Goal: Task Accomplishment & Management: Use online tool/utility

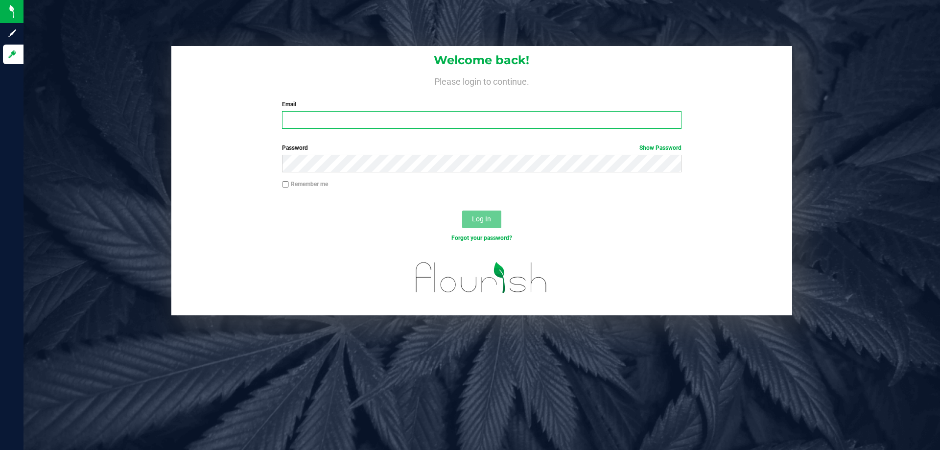
click at [419, 118] on input "Email" at bounding box center [481, 120] width 399 height 18
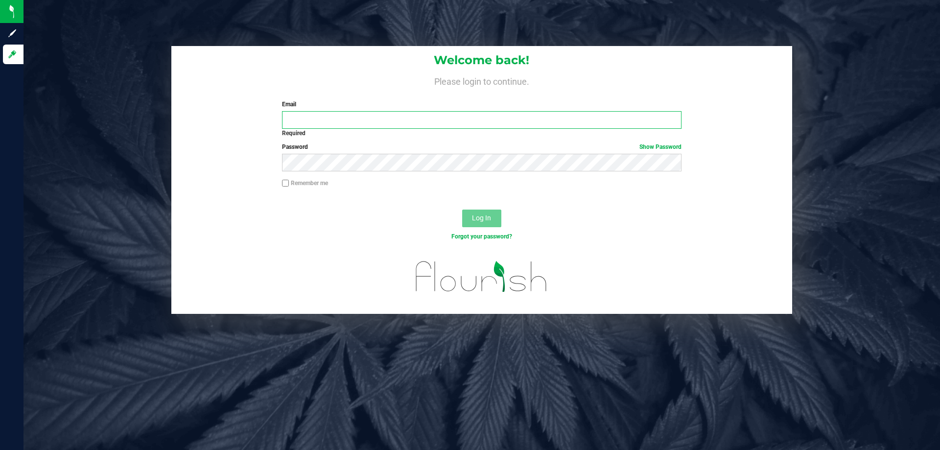
click at [555, 117] on input "Email" at bounding box center [481, 120] width 399 height 18
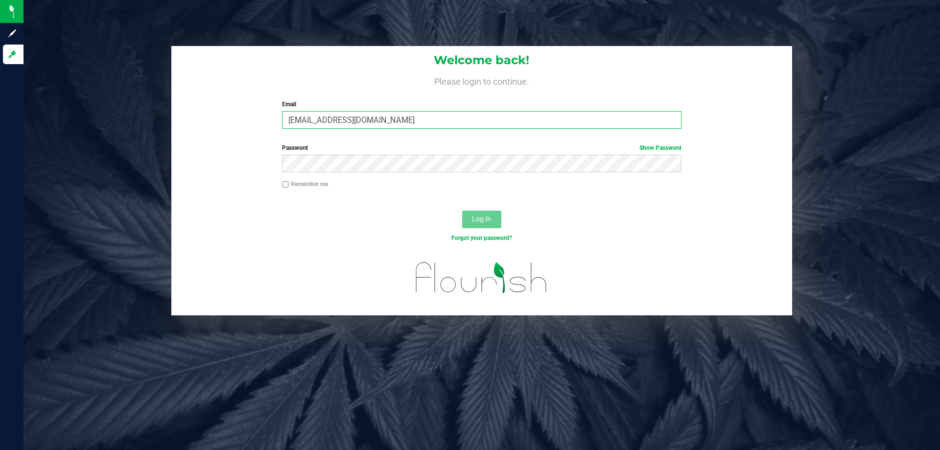
type input "[EMAIL_ADDRESS][DOMAIN_NAME]"
click at [462, 211] on button "Log In" at bounding box center [481, 220] width 39 height 18
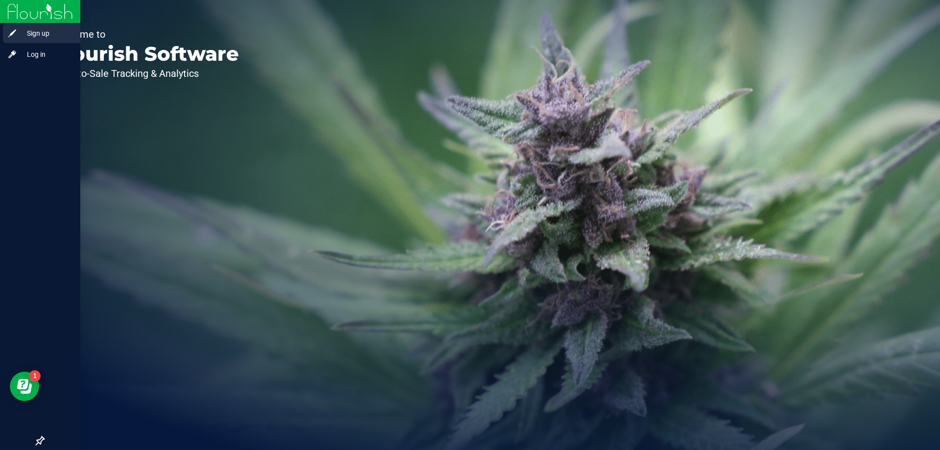
click at [48, 39] on span "Sign up" at bounding box center [46, 33] width 59 height 12
click at [17, 56] on span "Log in" at bounding box center [46, 54] width 59 height 12
click at [55, 52] on span "Log in" at bounding box center [46, 54] width 59 height 12
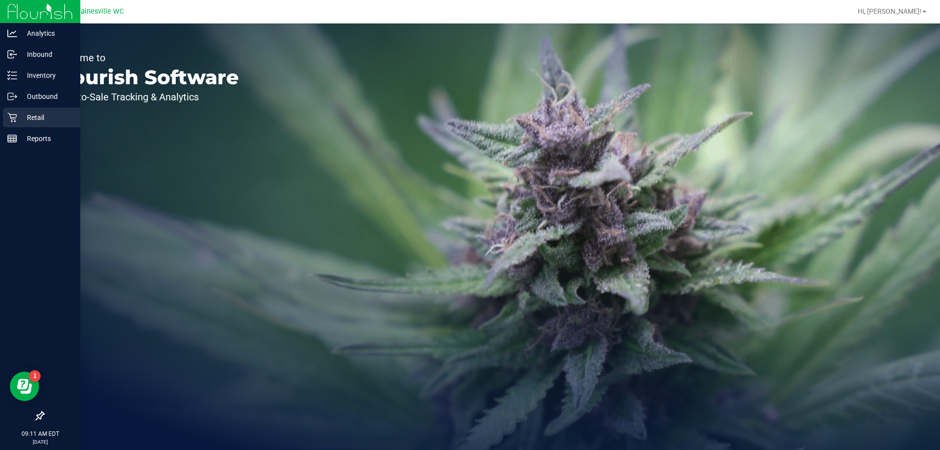
click at [20, 119] on p "Retail" at bounding box center [46, 118] width 59 height 12
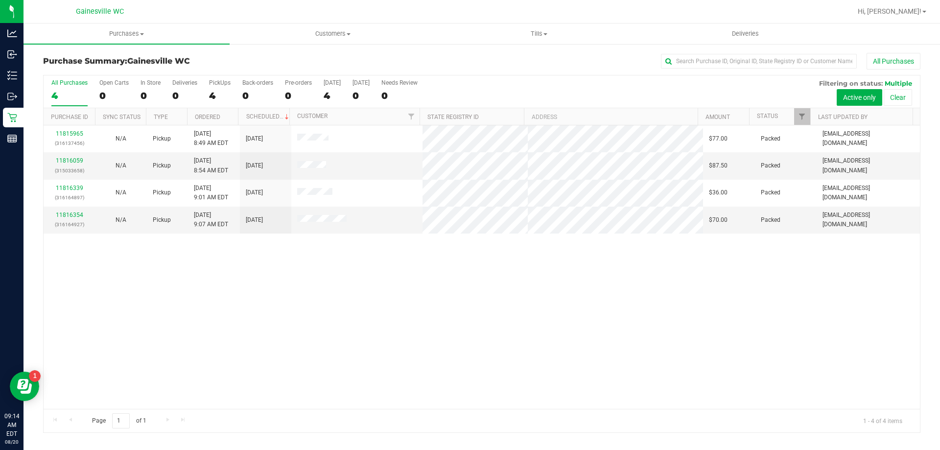
click at [326, 271] on div "11815965 (316137456) N/A Pickup 8/20/2025 8:49 AM EDT 8/20/2025 $77.00 Packed m…" at bounding box center [482, 267] width 877 height 284
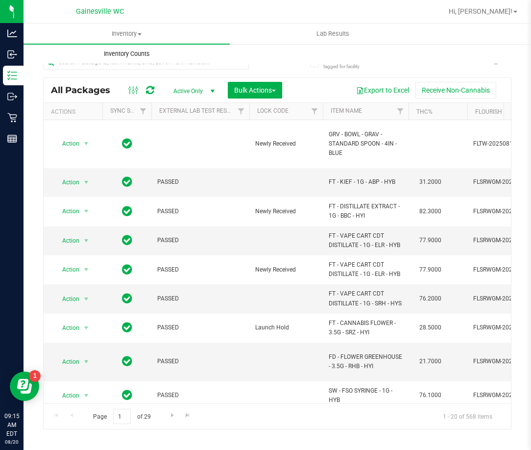
click at [160, 55] on span "Inventory Counts" at bounding box center [127, 53] width 72 height 9
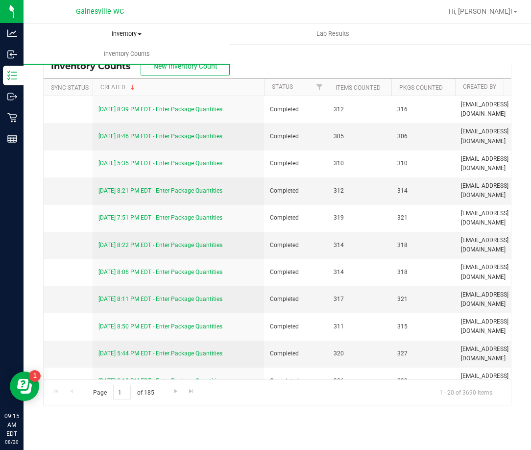
click at [133, 34] on span "Inventory" at bounding box center [126, 33] width 205 height 9
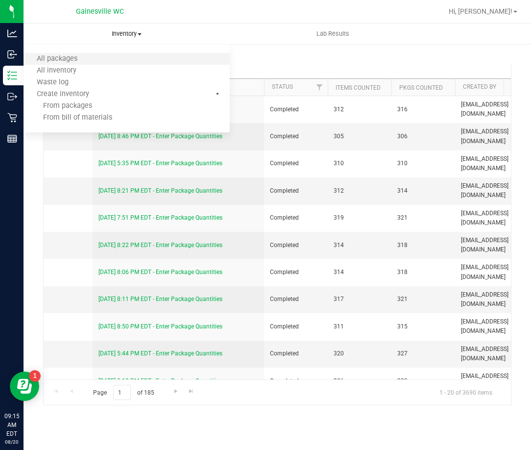
click at [111, 56] on li "All packages" at bounding box center [127, 59] width 206 height 12
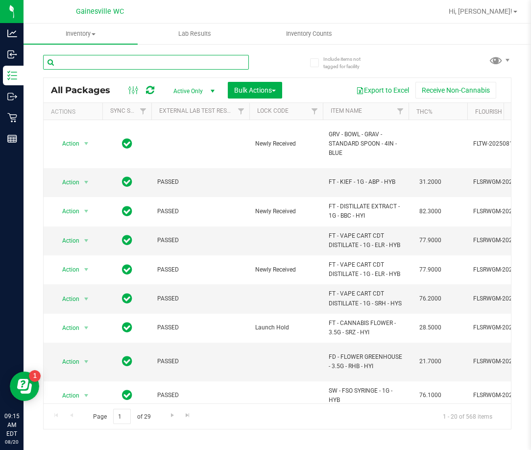
click at [122, 63] on input "text" at bounding box center [146, 62] width 206 height 15
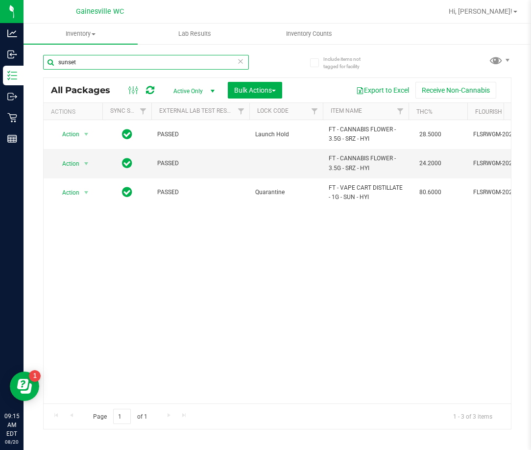
type input "sunset"
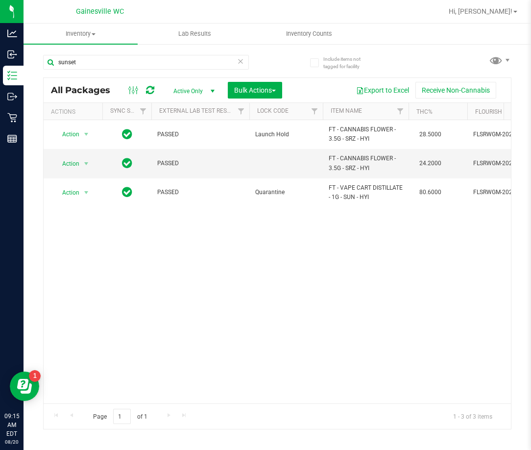
click at [238, 58] on icon at bounding box center [240, 61] width 7 height 12
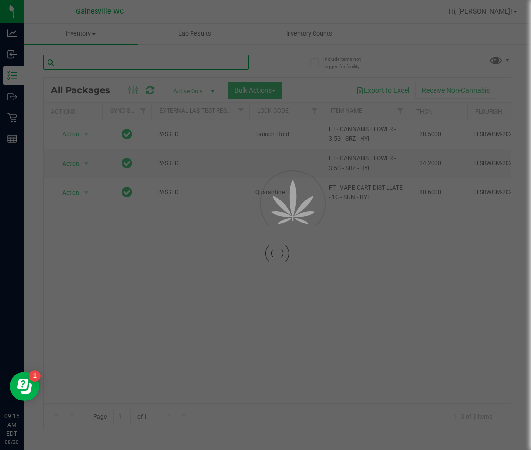
click at [221, 64] on input "text" at bounding box center [146, 62] width 206 height 15
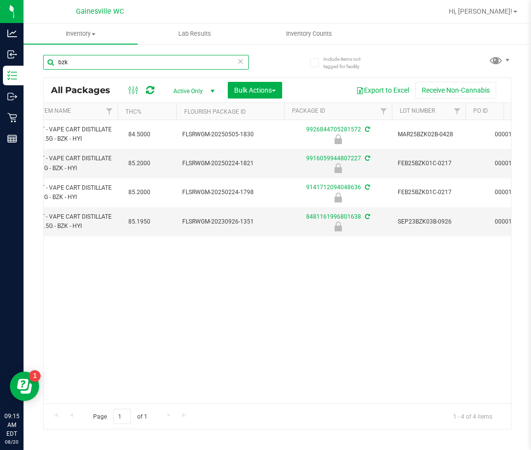
scroll to position [0, 262]
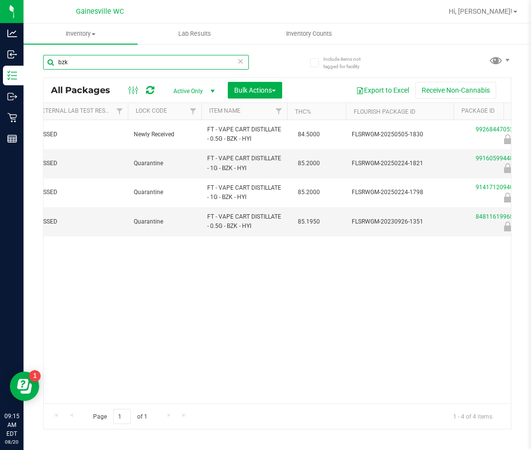
type input "bzk"
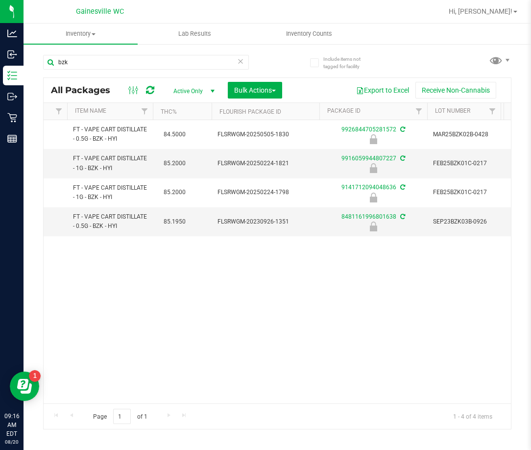
drag, startPoint x: 160, startPoint y: 394, endPoint x: 201, endPoint y: 396, distance: 41.2
click at [201, 396] on div "Action Action Edit attributes Global inventory Locate package Package audit log…" at bounding box center [277, 261] width 467 height 283
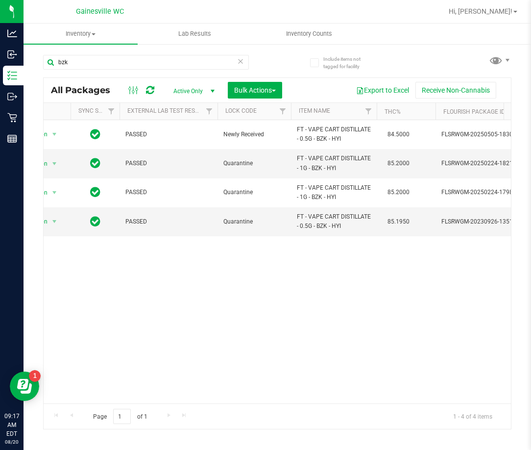
scroll to position [0, 0]
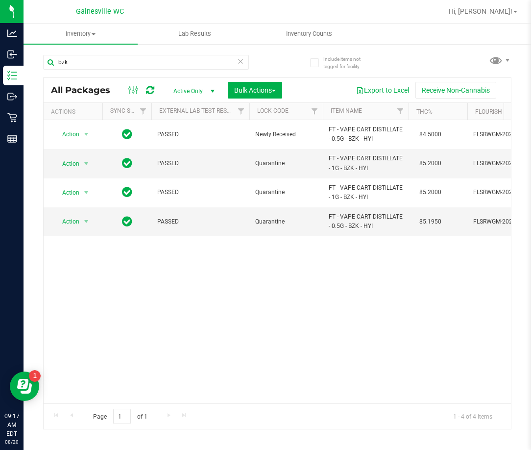
click at [238, 64] on icon at bounding box center [240, 61] width 7 height 12
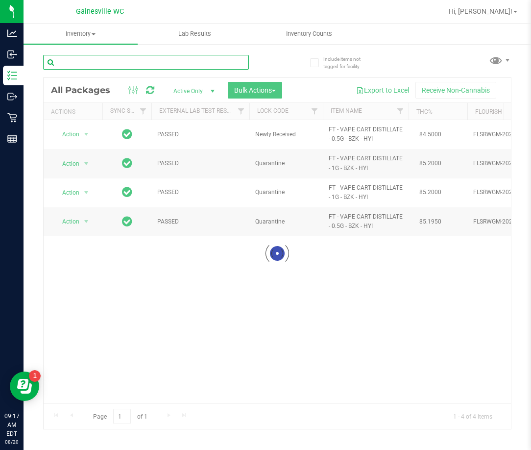
click at [206, 60] on input "text" at bounding box center [146, 62] width 206 height 15
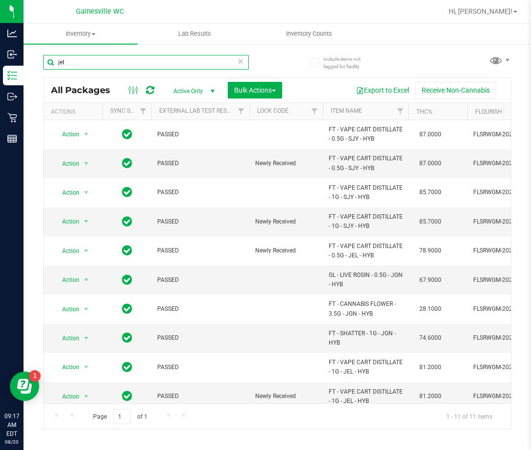
click at [155, 66] on input "jel" at bounding box center [146, 62] width 206 height 15
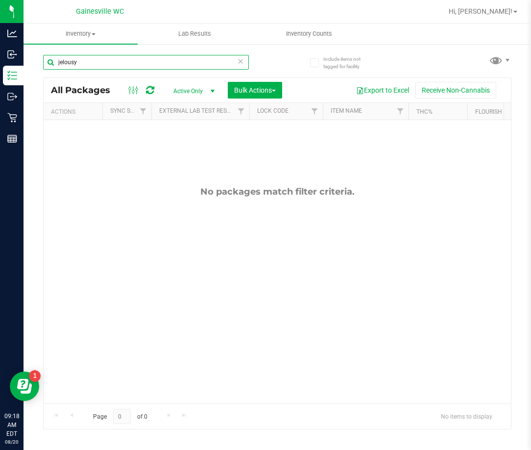
click at [166, 58] on input "jelousy" at bounding box center [146, 62] width 206 height 15
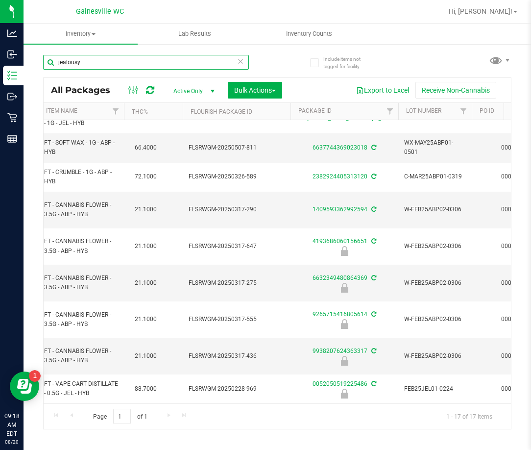
scroll to position [0, 330]
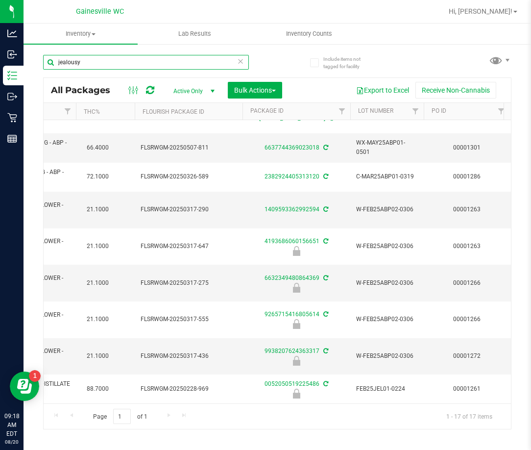
type input "jealousy"
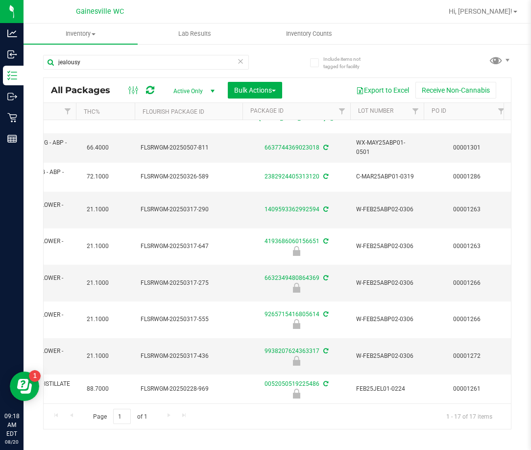
click at [239, 63] on icon at bounding box center [240, 61] width 7 height 12
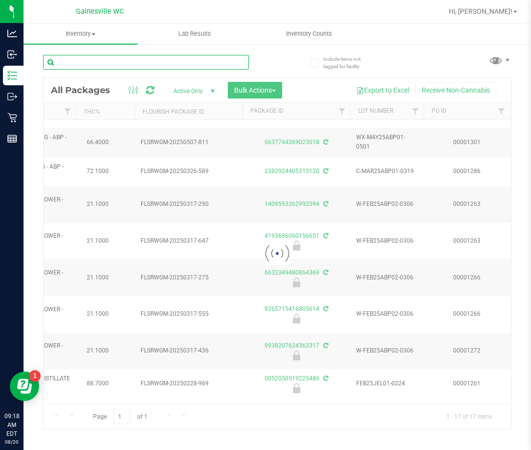
click at [209, 63] on input "text" at bounding box center [146, 62] width 206 height 15
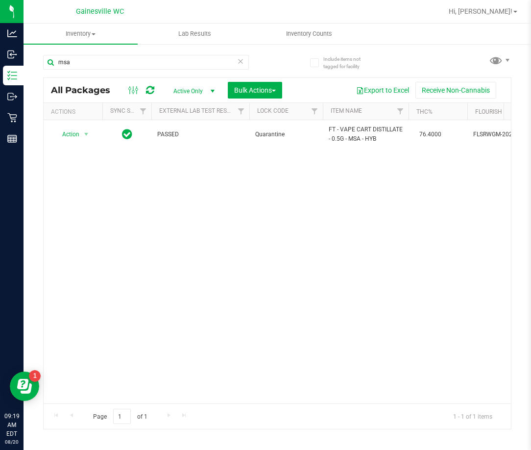
click at [80, 404] on div "Page 1 of 1 1 - 1 of 1 items" at bounding box center [277, 415] width 467 height 25
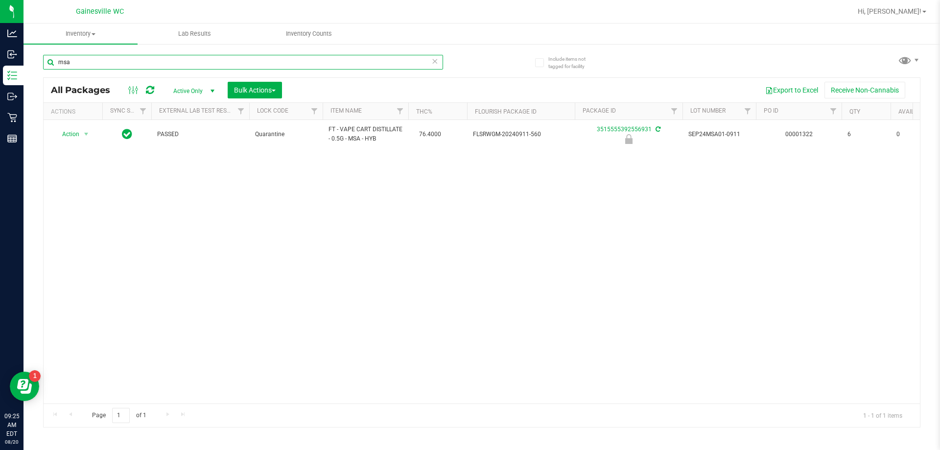
click at [130, 62] on input "msa" at bounding box center [243, 62] width 400 height 15
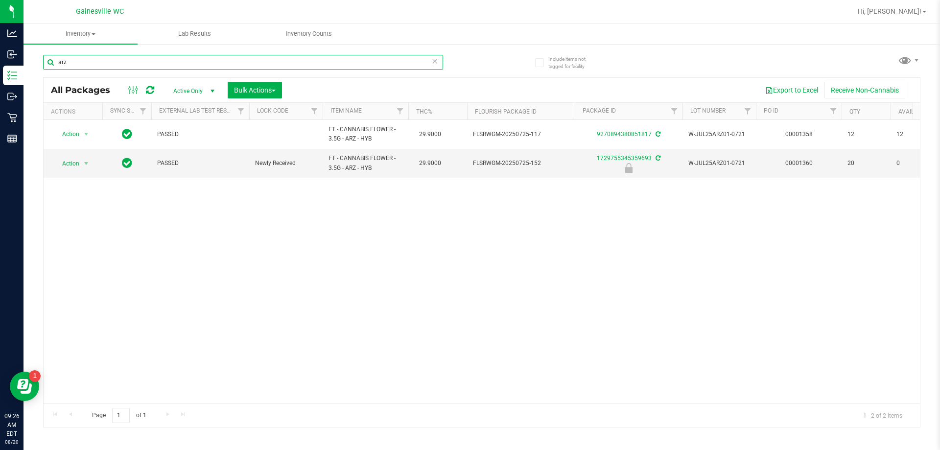
type input "arz"
click at [440, 60] on input "arz" at bounding box center [243, 62] width 400 height 15
click at [434, 60] on icon at bounding box center [434, 61] width 7 height 12
click at [416, 61] on input "text" at bounding box center [243, 62] width 400 height 15
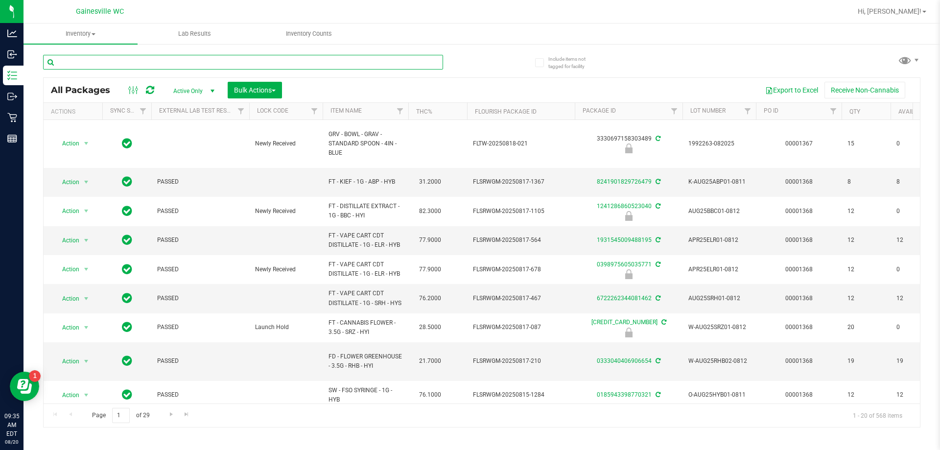
paste input "W-AUG25GRZ01-0809"
type input "W-AUG25GRZ01-0809"
click at [496, 70] on div "W-AUG25GRZ01-0809 All Packages Active Only Active Only Lab Samples Locked All E…" at bounding box center [482, 237] width 878 height 382
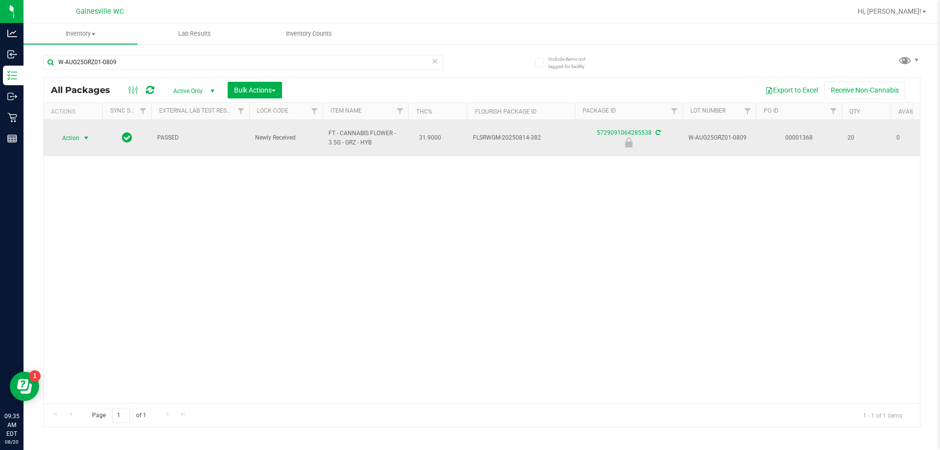
click at [83, 131] on span "select" at bounding box center [86, 138] width 12 height 14
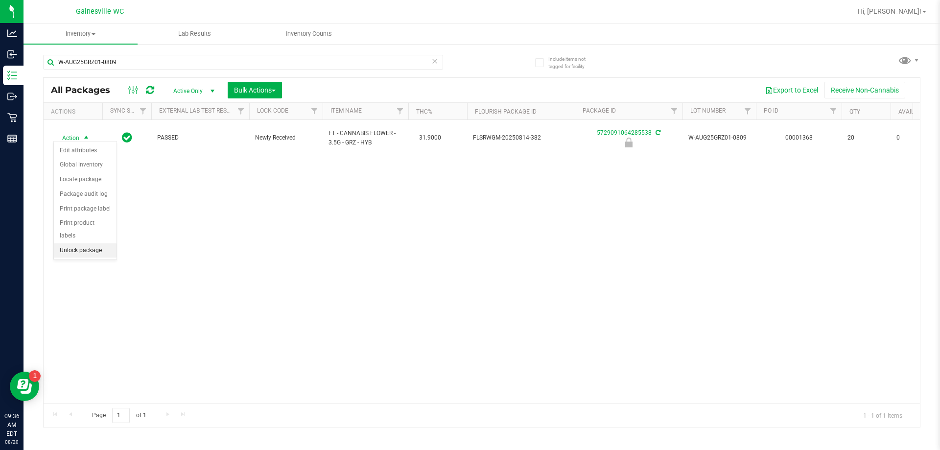
click at [107, 243] on li "Unlock package" at bounding box center [85, 250] width 63 height 15
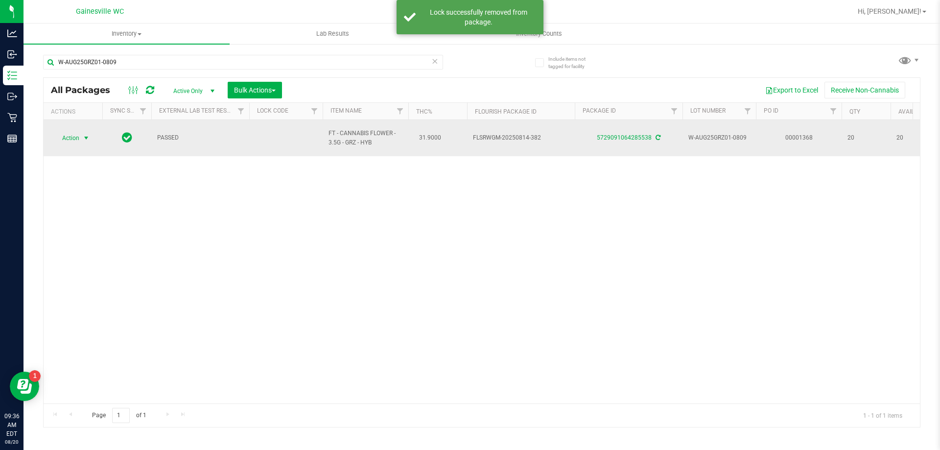
click at [81, 134] on span "select" at bounding box center [86, 138] width 12 height 14
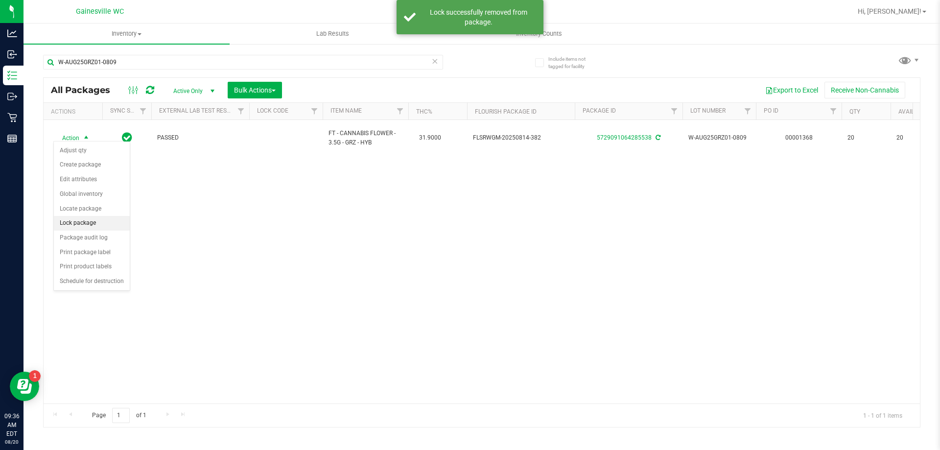
click at [112, 222] on li "Lock package" at bounding box center [92, 223] width 76 height 15
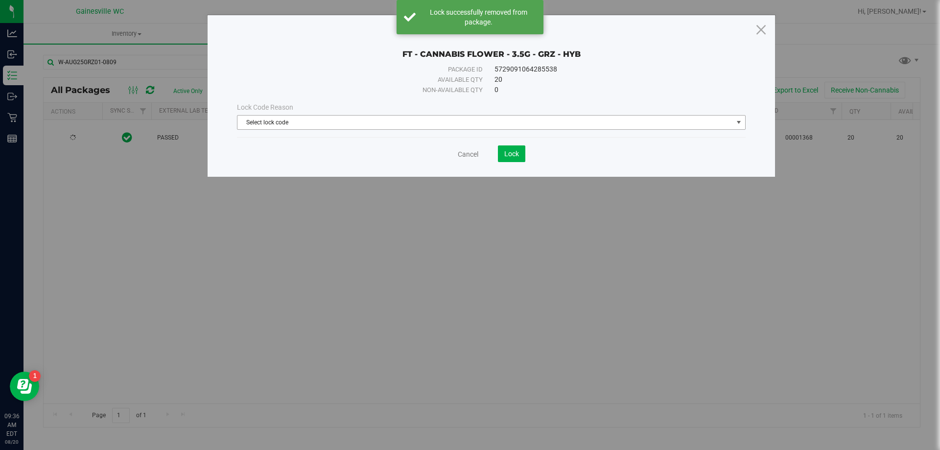
click at [306, 120] on span "Select lock code" at bounding box center [486, 123] width 496 height 14
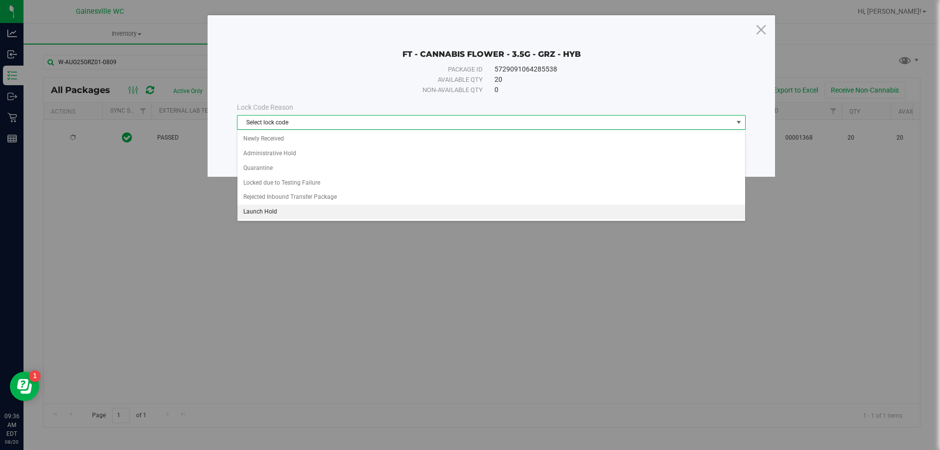
click at [284, 210] on li "Launch Hold" at bounding box center [492, 212] width 508 height 15
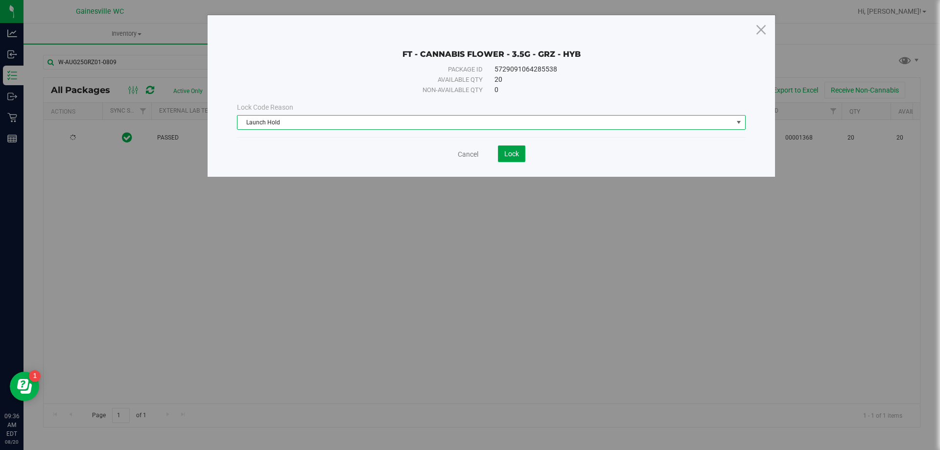
click at [505, 150] on span "Lock" at bounding box center [511, 154] width 15 height 8
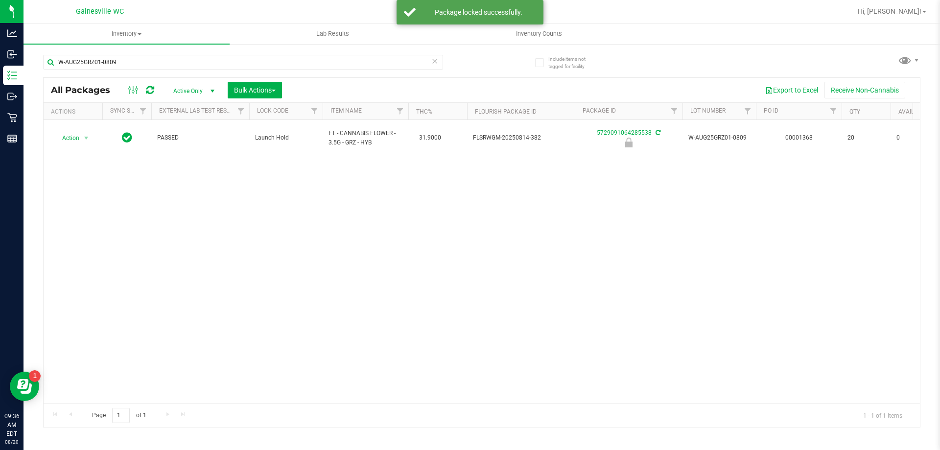
click at [433, 61] on icon at bounding box center [434, 61] width 7 height 12
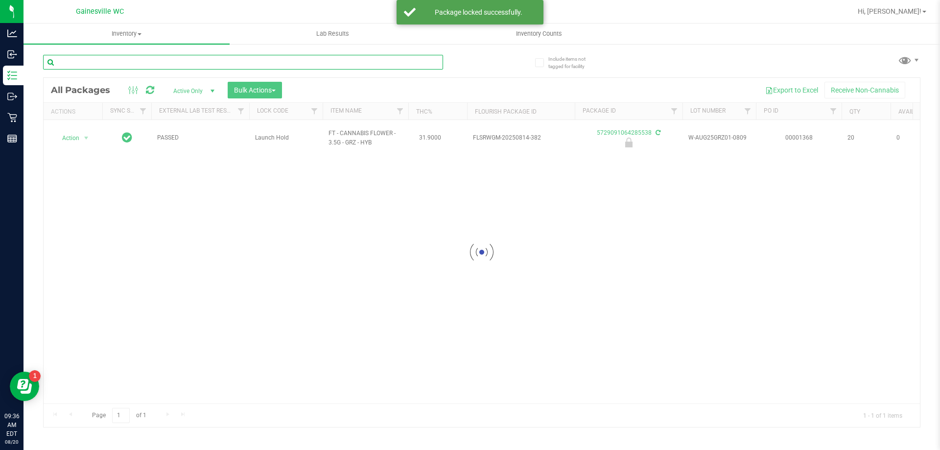
click at [412, 60] on input "text" at bounding box center [243, 62] width 400 height 15
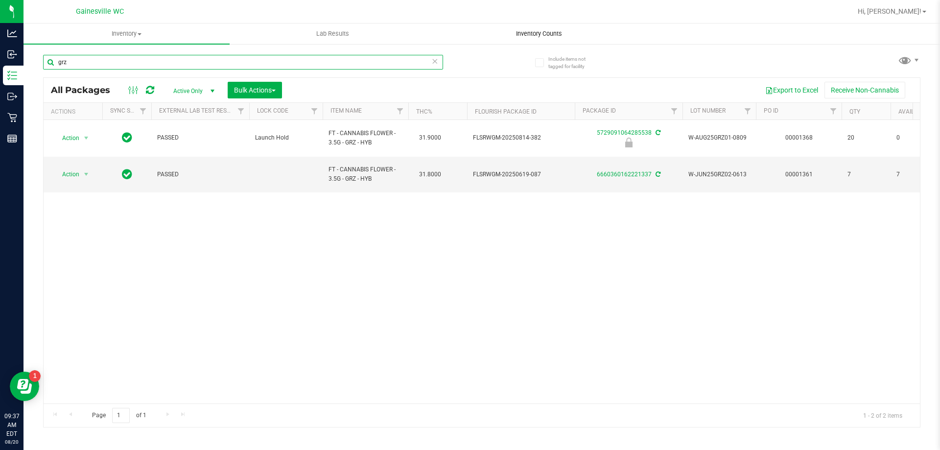
type input "grz"
